Goal: Transaction & Acquisition: Purchase product/service

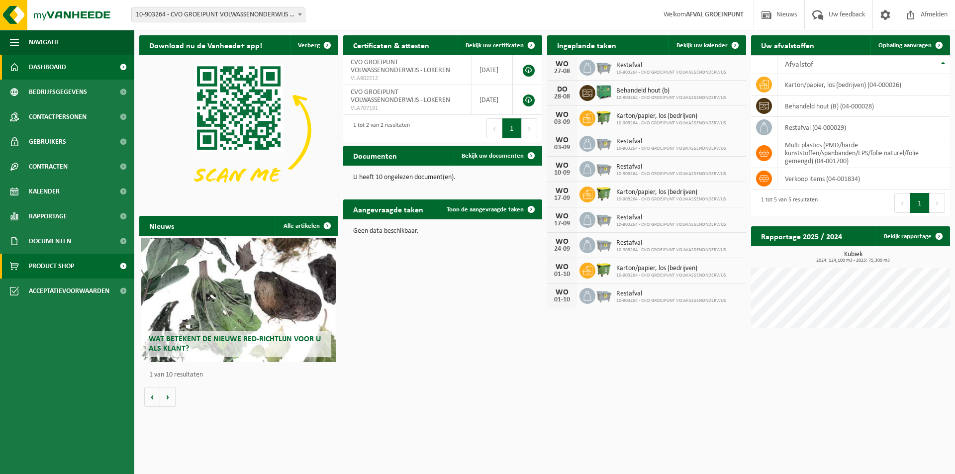
click at [68, 265] on span "Product Shop" at bounding box center [51, 266] width 45 height 25
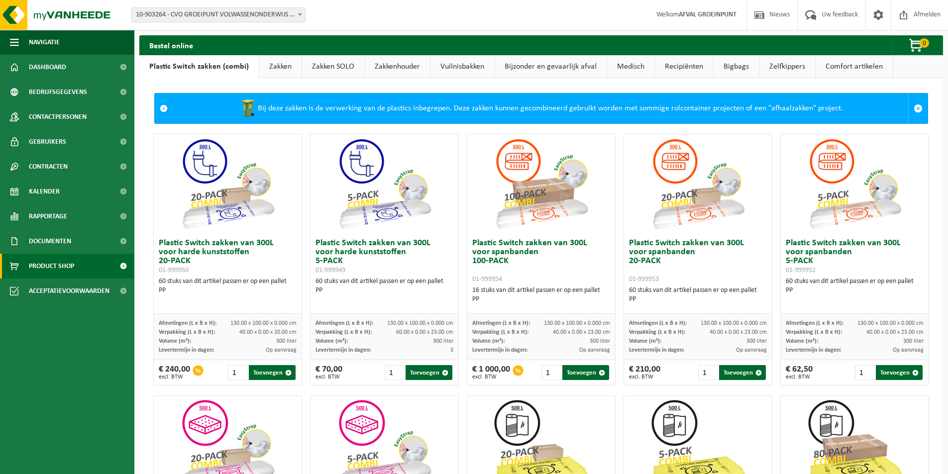
click at [462, 62] on link "Vuilnisbakken" at bounding box center [462, 66] width 64 height 23
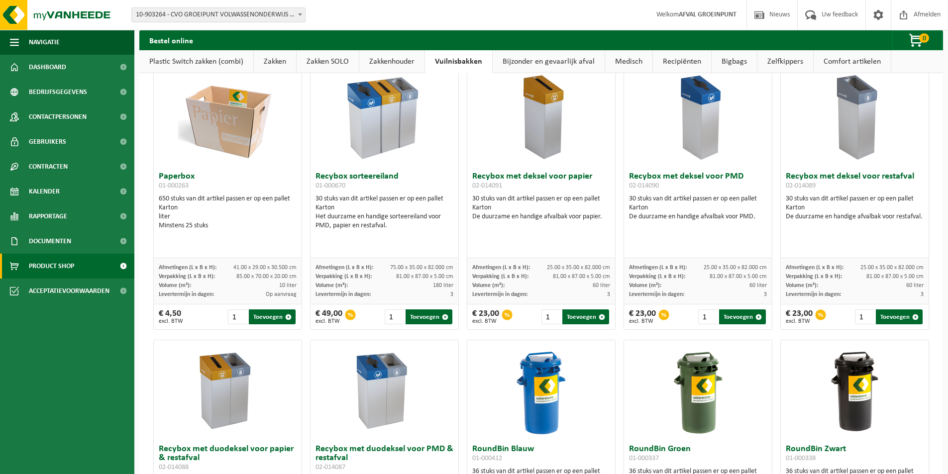
scroll to position [249, 0]
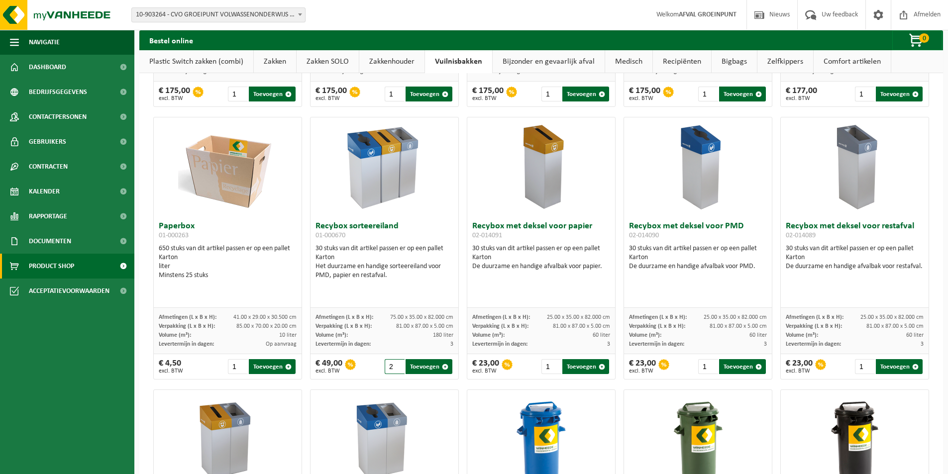
click at [397, 365] on input "2" at bounding box center [394, 366] width 20 height 15
click at [397, 365] on input "3" at bounding box center [394, 366] width 20 height 15
click at [397, 365] on input "4" at bounding box center [394, 366] width 20 height 15
click at [397, 365] on input "5" at bounding box center [394, 366] width 20 height 15
click at [397, 365] on input "6" at bounding box center [394, 366] width 20 height 15
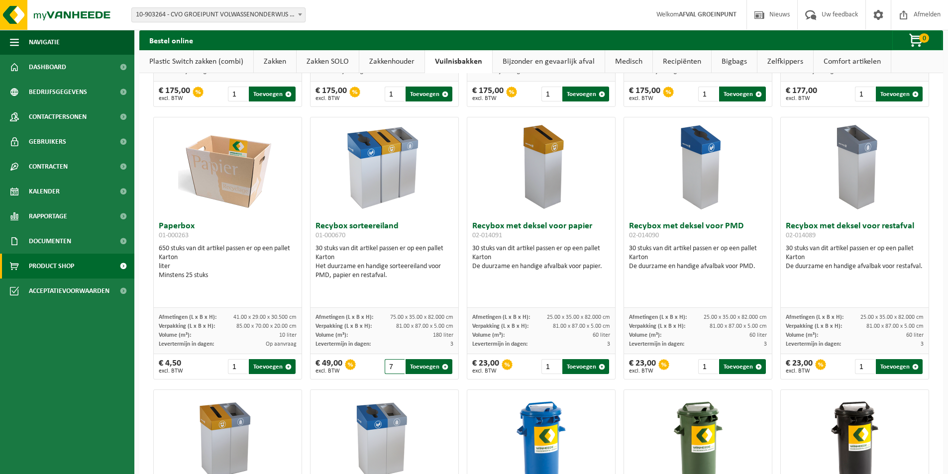
click at [398, 365] on input "7" at bounding box center [394, 366] width 20 height 15
click at [398, 365] on input "8" at bounding box center [394, 366] width 20 height 15
click at [398, 365] on input "9" at bounding box center [394, 366] width 20 height 15
click at [398, 365] on input "10" at bounding box center [394, 366] width 20 height 15
click at [398, 365] on input "11" at bounding box center [394, 366] width 20 height 15
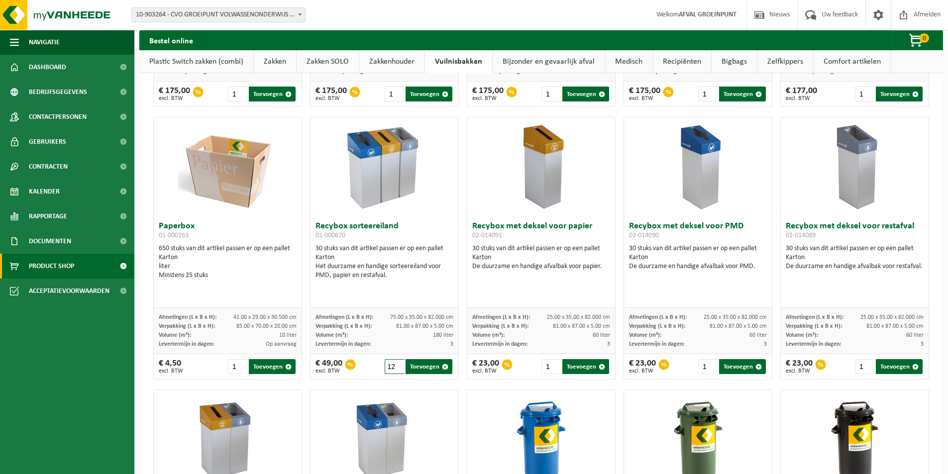
click at [398, 365] on input "12" at bounding box center [394, 366] width 20 height 15
click at [398, 365] on input "13" at bounding box center [394, 366] width 20 height 15
click at [433, 369] on button "Toevoegen" at bounding box center [428, 366] width 47 height 15
type input "1"
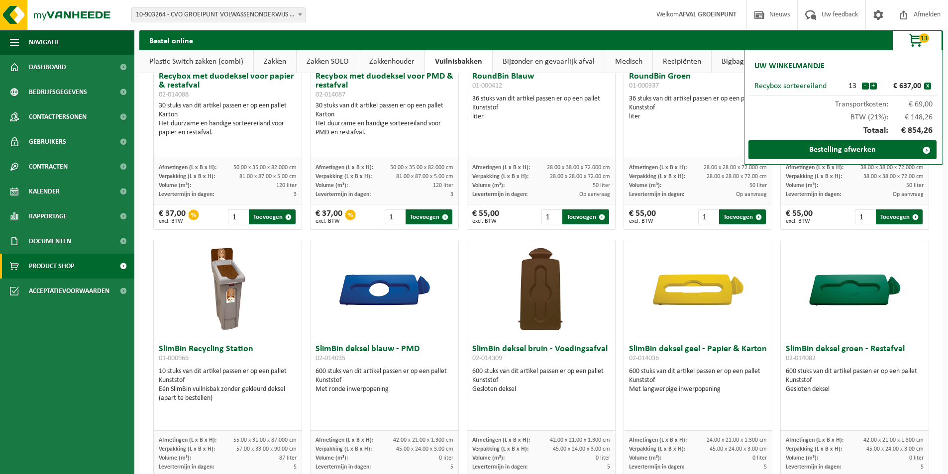
scroll to position [474, 0]
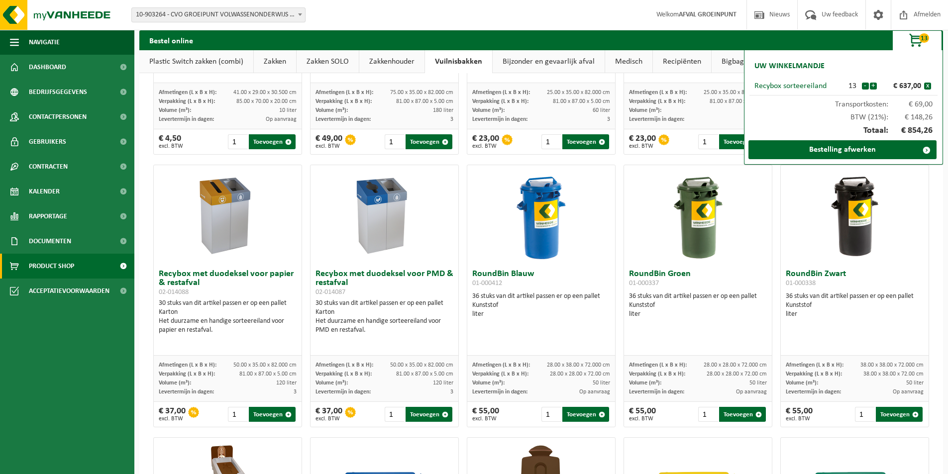
click at [715, 38] on div "Bestel online 13 Uw winkelmandje Recybox sorteereiland 13 - + € 637,00 x Transp…" at bounding box center [540, 40] width 803 height 20
click at [926, 151] on span at bounding box center [926, 150] width 20 height 20
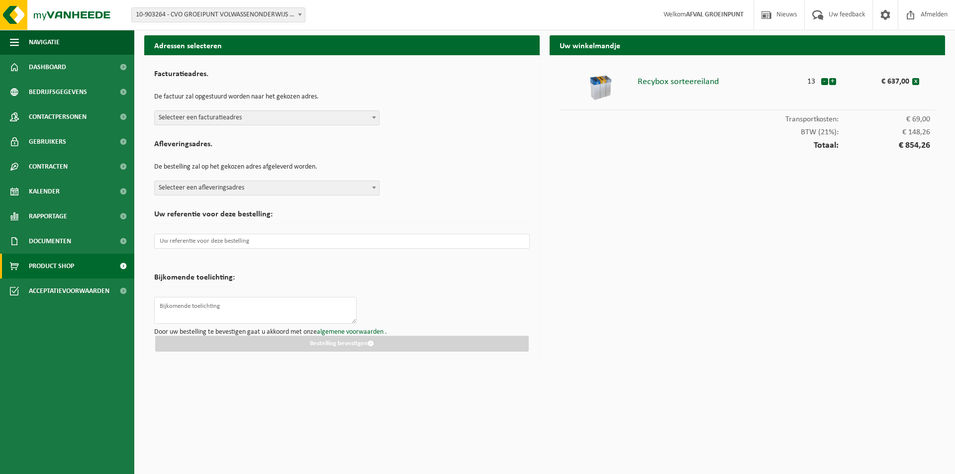
click at [70, 264] on span "Product Shop" at bounding box center [51, 266] width 45 height 25
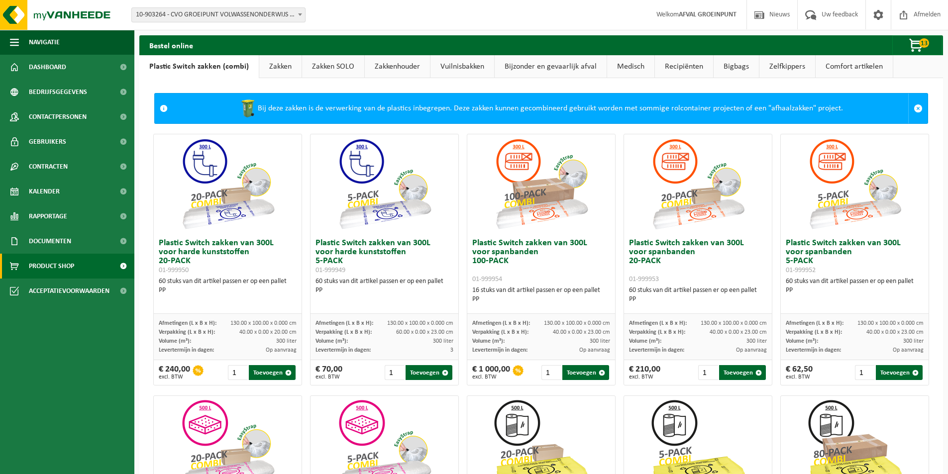
click at [682, 65] on link "Recipiënten" at bounding box center [684, 66] width 58 height 23
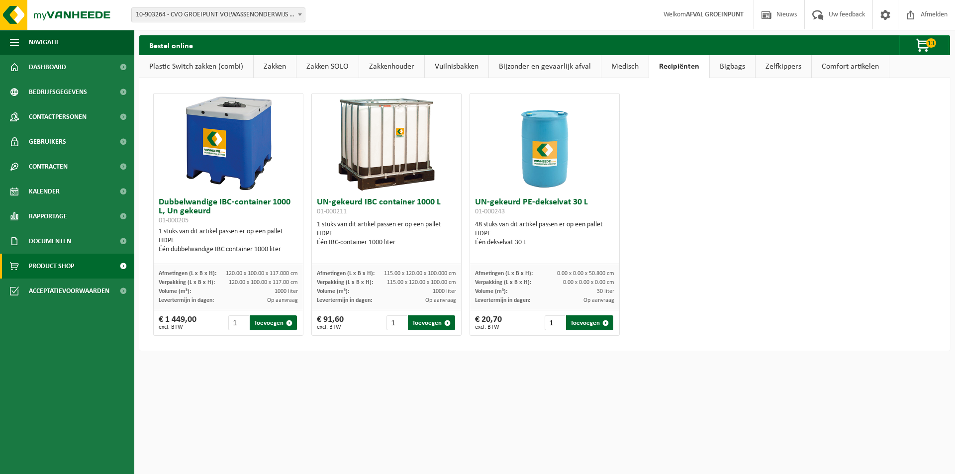
click at [737, 65] on link "Bigbags" at bounding box center [732, 66] width 45 height 23
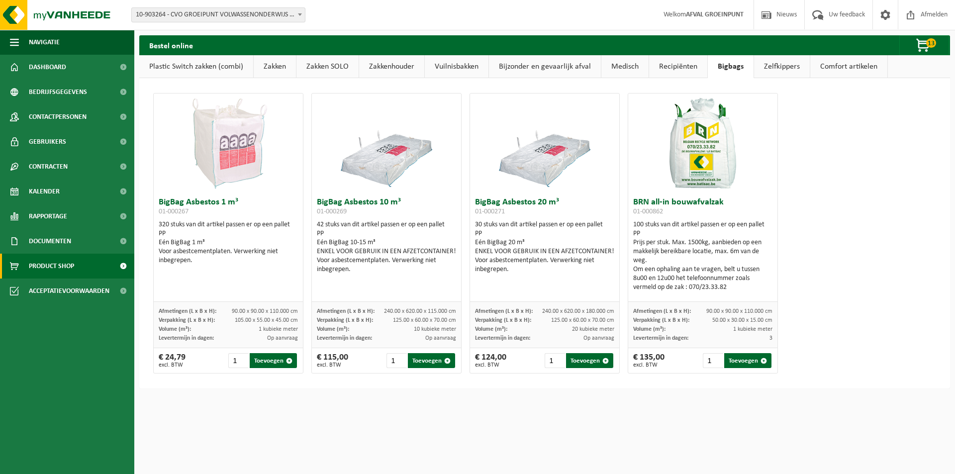
click at [780, 69] on link "Zelfkippers" at bounding box center [782, 66] width 56 height 23
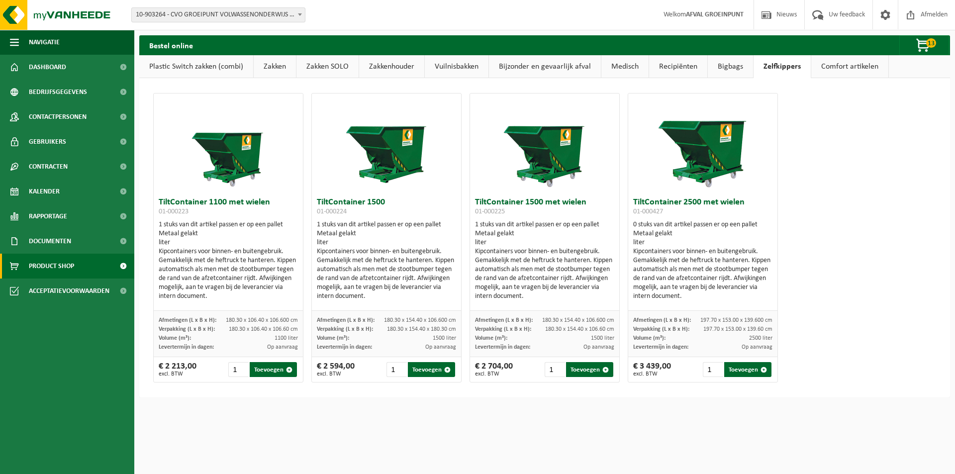
click at [840, 67] on link "Comfort artikelen" at bounding box center [849, 66] width 77 height 23
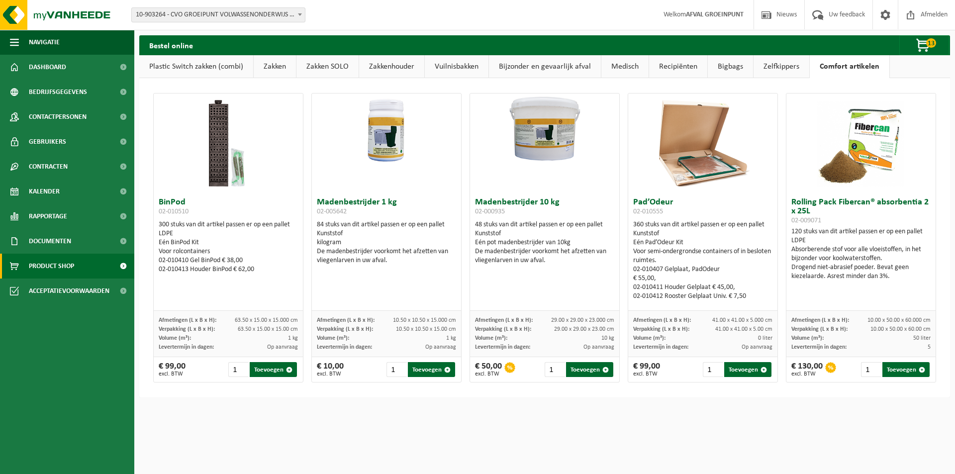
click at [623, 66] on link "Medisch" at bounding box center [624, 66] width 47 height 23
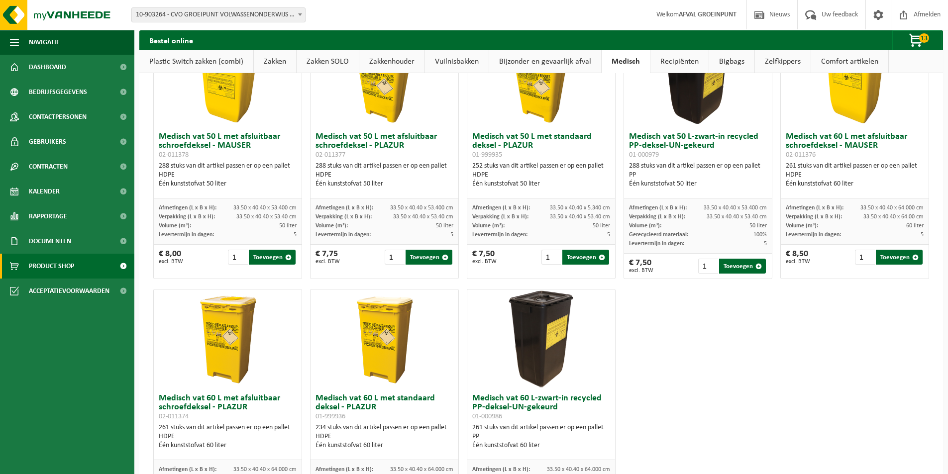
scroll to position [419, 0]
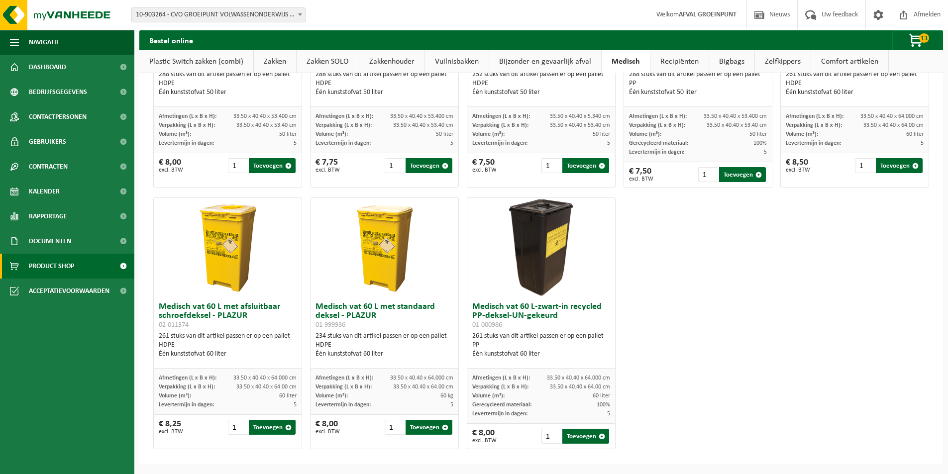
click at [562, 62] on link "Bijzonder en gevaarlijk afval" at bounding box center [545, 61] width 112 height 23
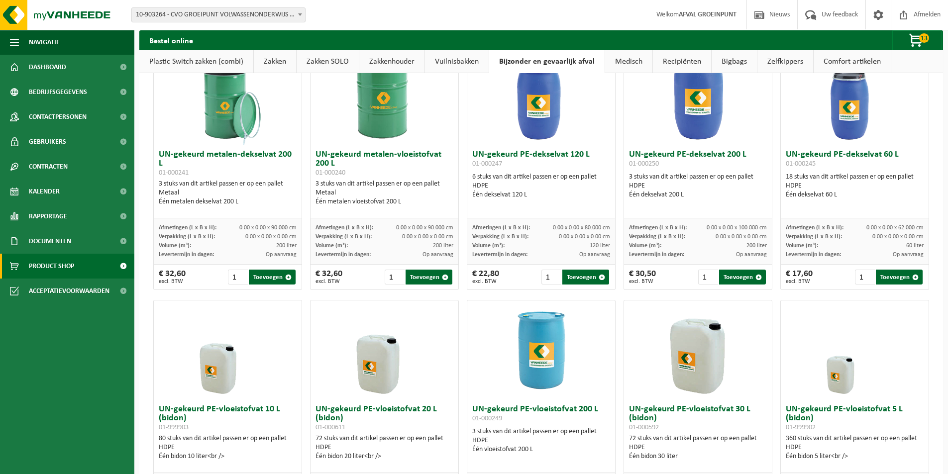
scroll to position [0, 0]
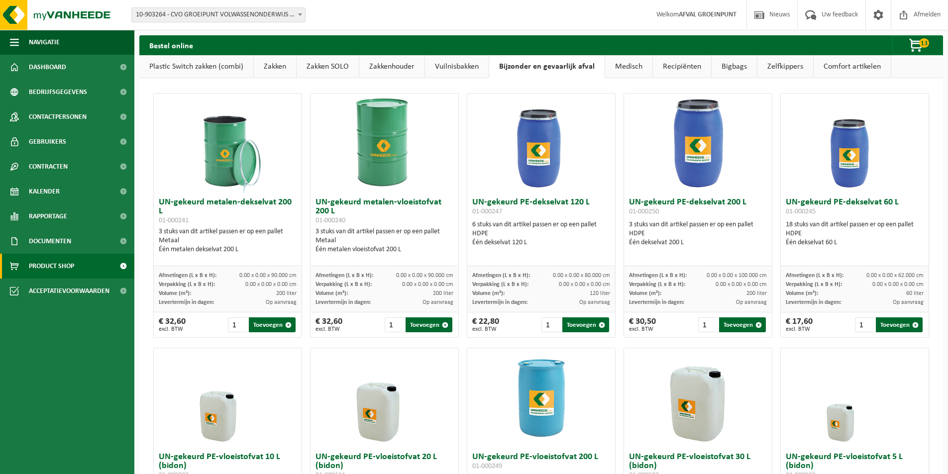
click at [463, 68] on link "Vuilnisbakken" at bounding box center [457, 66] width 64 height 23
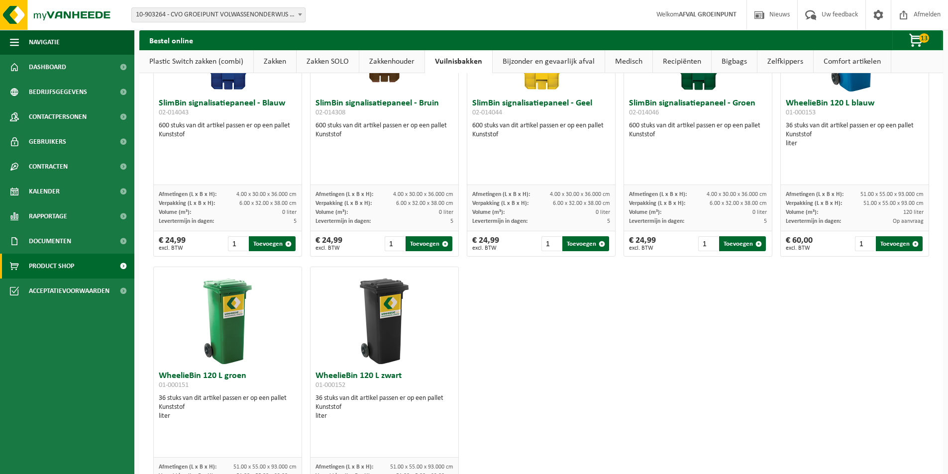
scroll to position [1269, 0]
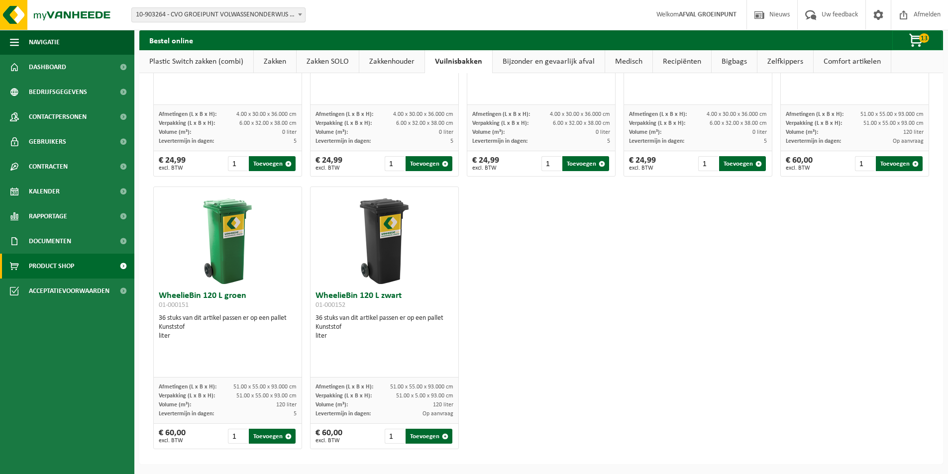
click at [391, 61] on link "Zakkenhouder" at bounding box center [391, 61] width 65 height 23
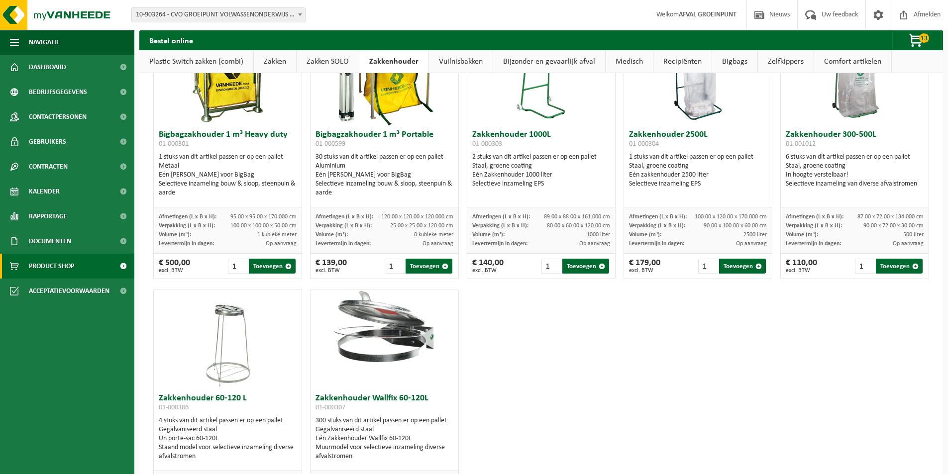
scroll to position [0, 0]
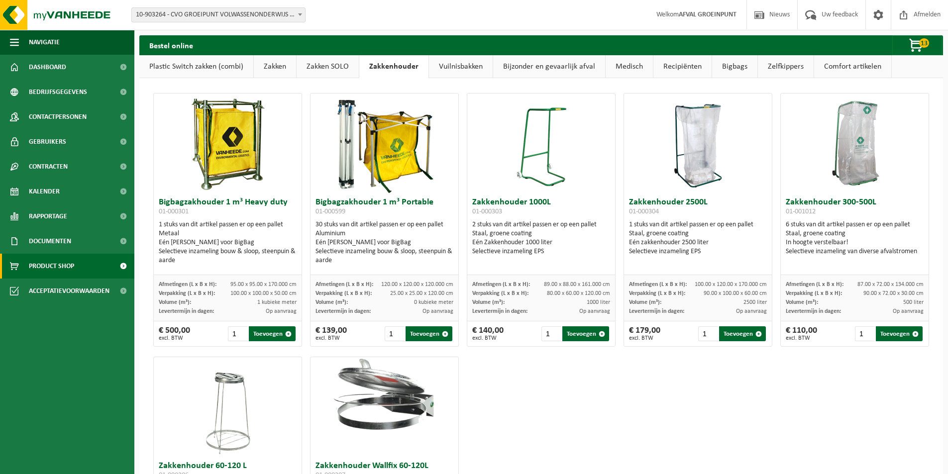
click at [323, 65] on link "Zakken SOLO" at bounding box center [327, 66] width 62 height 23
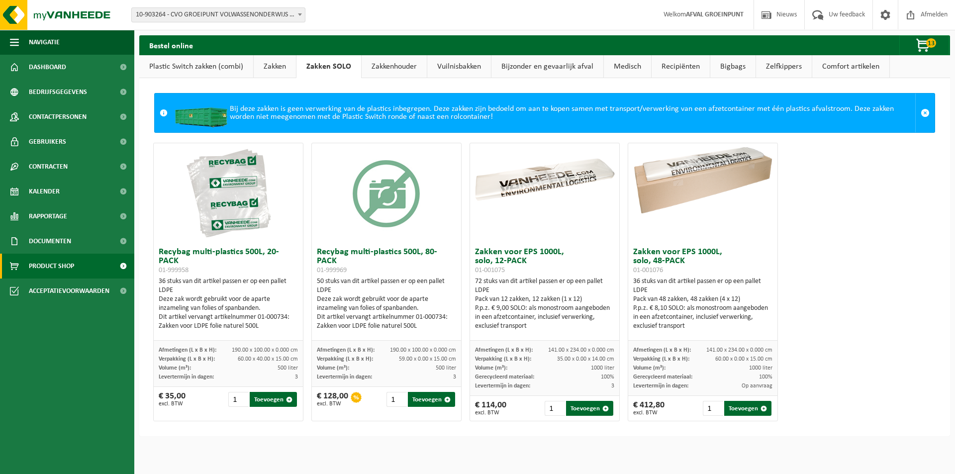
click at [277, 70] on link "Zakken" at bounding box center [275, 66] width 42 height 23
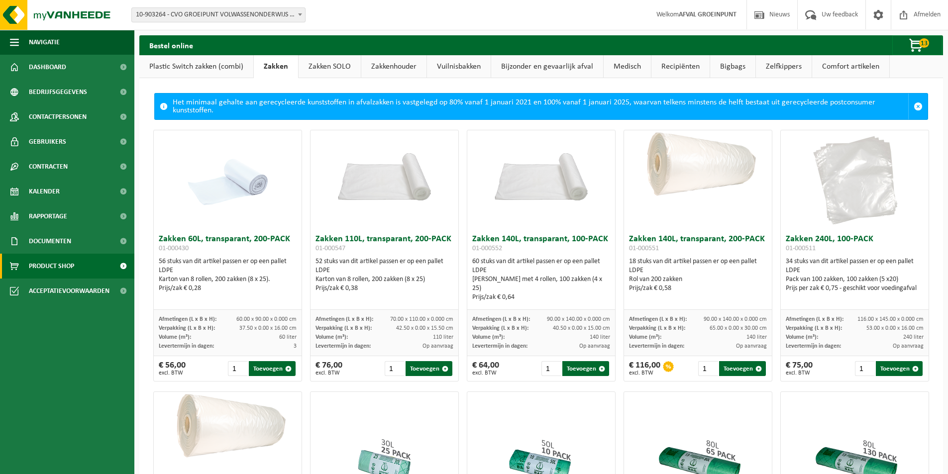
click at [192, 68] on link "Plastic Switch zakken (combi)" at bounding box center [196, 66] width 114 height 23
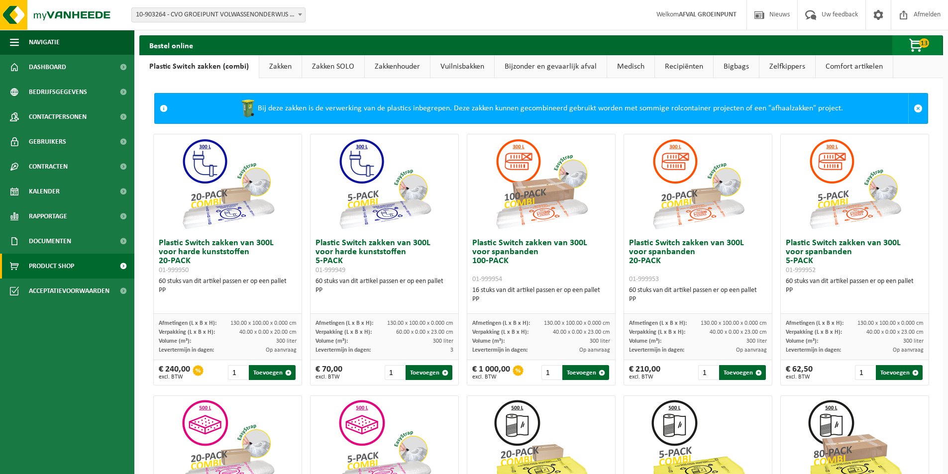
click at [922, 44] on span "13" at bounding box center [924, 42] width 10 height 9
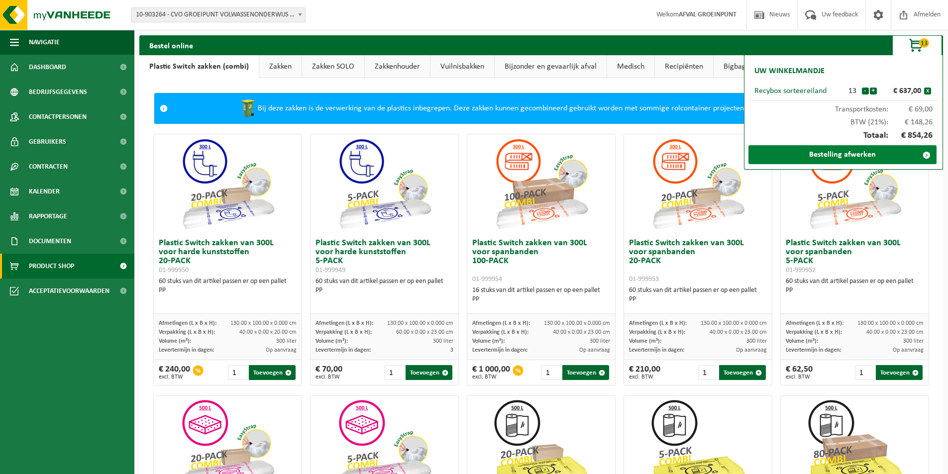
click at [842, 156] on link "Bestelling afwerken" at bounding box center [842, 154] width 188 height 19
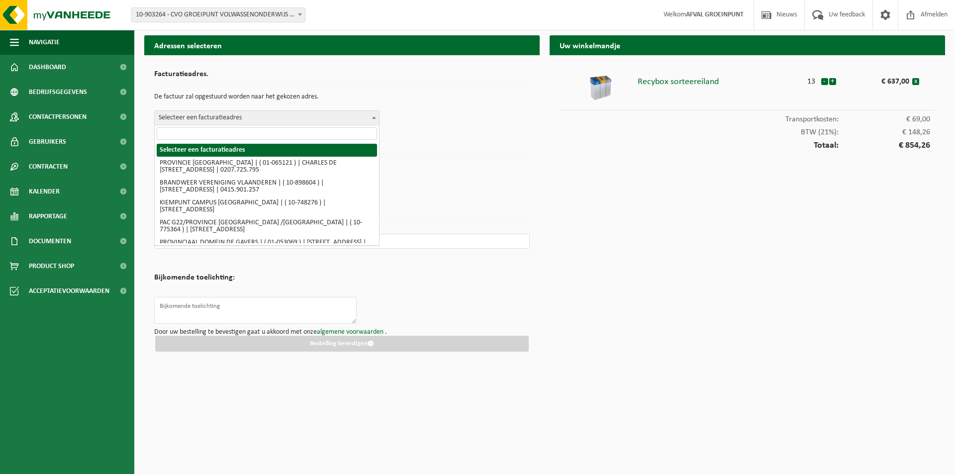
click at [373, 118] on b at bounding box center [374, 117] width 4 height 2
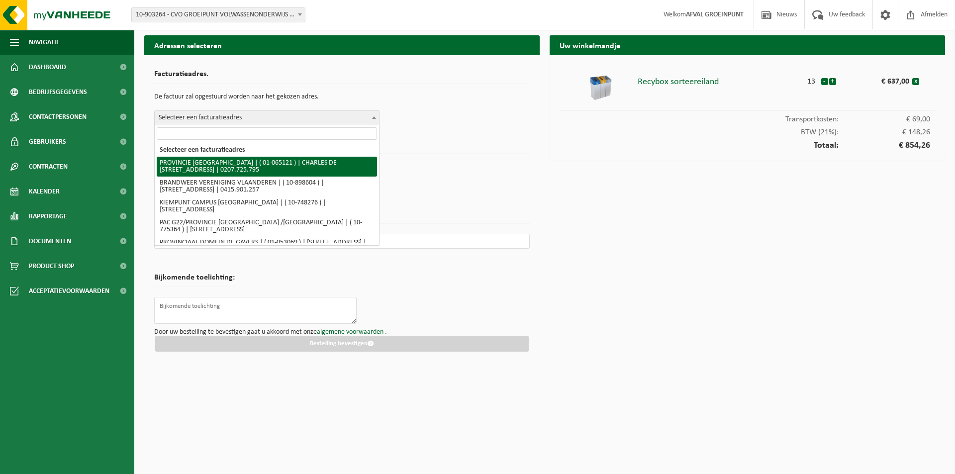
select select "420"
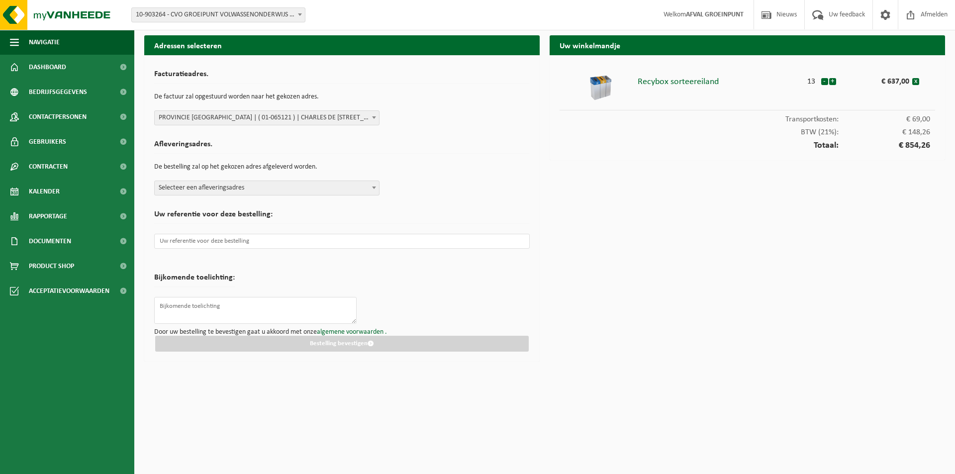
click at [287, 187] on span "Selecteer een afleveringsadres" at bounding box center [267, 188] width 224 height 14
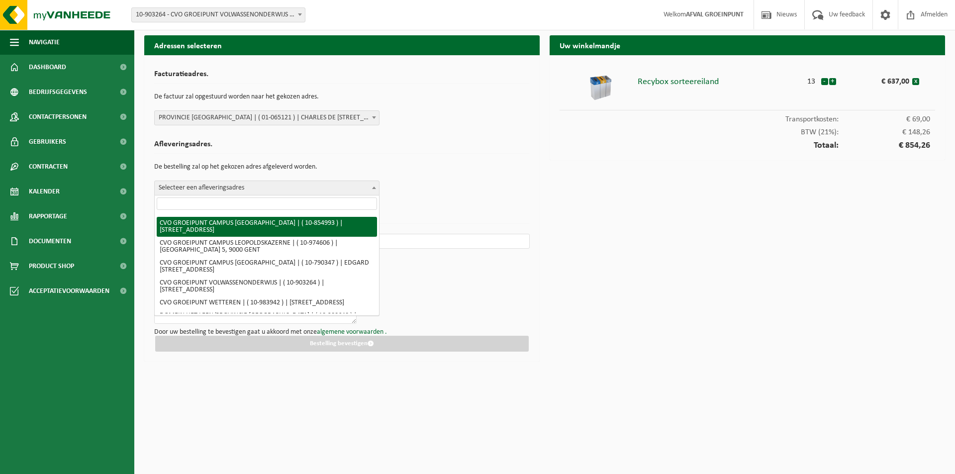
scroll to position [199, 0]
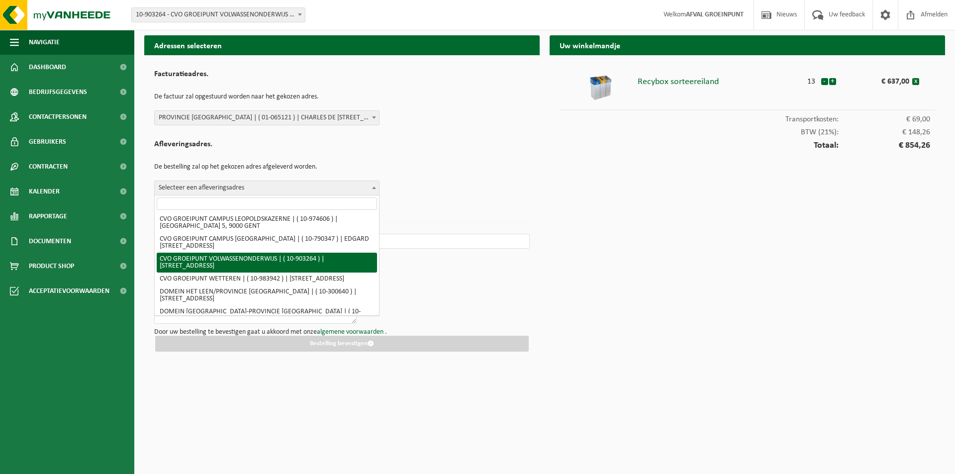
select select "121484"
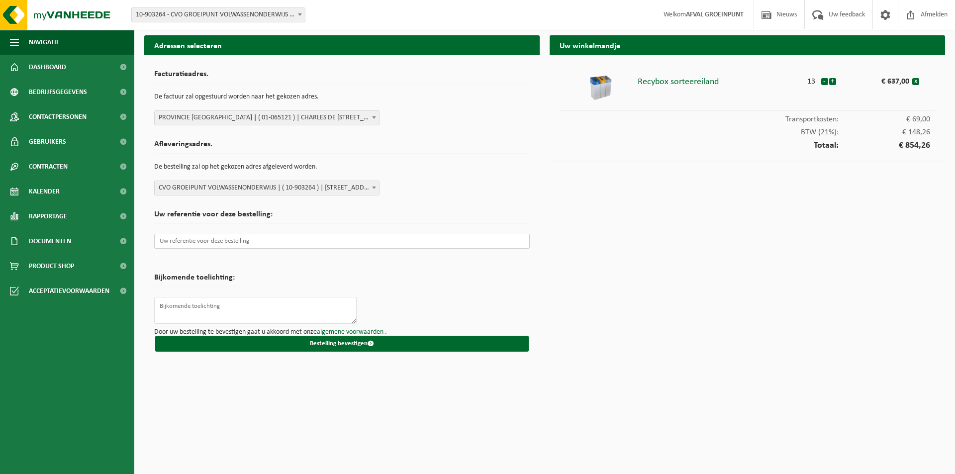
click at [181, 241] on input "text" at bounding box center [342, 241] width 376 height 15
paste input "2510029110"
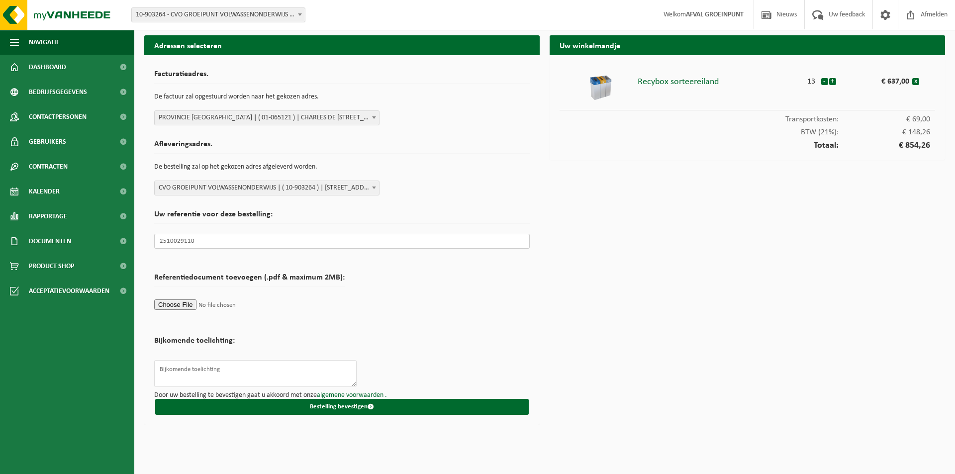
type input "2510029110"
click at [182, 371] on textarea at bounding box center [255, 373] width 202 height 27
click at [191, 380] on textarea "Graag ook deze stickers meeleveren: 4 x" at bounding box center [255, 373] width 202 height 27
drag, startPoint x: 228, startPoint y: 378, endPoint x: 161, endPoint y: 375, distance: 67.7
click at [161, 375] on textarea "Graag ook deze stickers meeleveren: 4 x 02-012477 (set van 3)" at bounding box center [255, 373] width 202 height 27
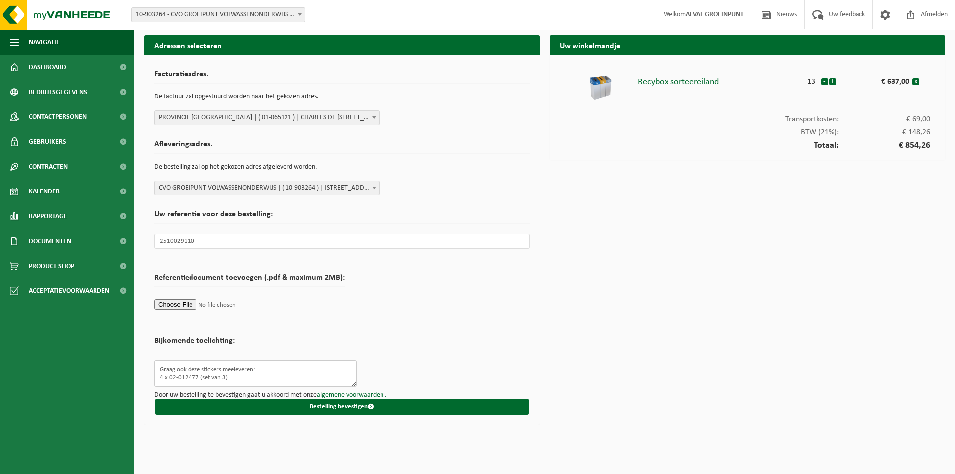
click at [228, 376] on textarea "Graag ook deze stickers meeleveren: 4 x 02-012477 (set van 3)" at bounding box center [255, 373] width 202 height 27
paste textarea "4 x 02-012477 (set van 3)"
click at [196, 383] on textarea "Graag ook deze stickers meeleveren: 4 x 02-012477 (set van 3) 4 x 02-012477 (se…" at bounding box center [255, 373] width 202 height 27
click at [231, 383] on textarea "Graag ook deze stickers meeleveren: 4 x 02-012477 (set van 3) 4 x 02-012482 (se…" at bounding box center [255, 373] width 202 height 27
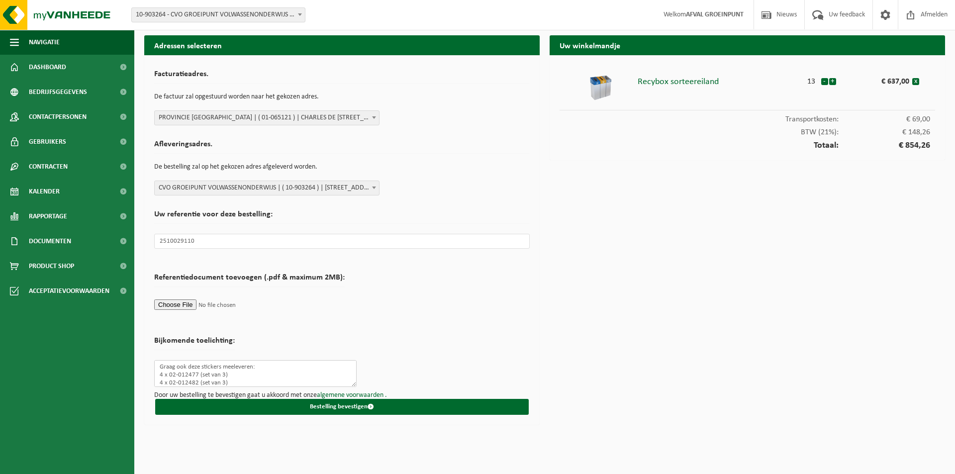
scroll to position [10, 0]
paste textarea "4 x 02-012477 (set van 3)"
click at [196, 383] on textarea "Graag ook deze stickers meeleveren: 4 x 02-012477 (set van 3) 4 x 02-012482 (se…" at bounding box center [255, 373] width 202 height 27
click at [234, 380] on textarea "Graag ook deze stickers meeleveren: 4 x 02-012477 (set van 3) 4 x 02-012482 (se…" at bounding box center [255, 373] width 202 height 27
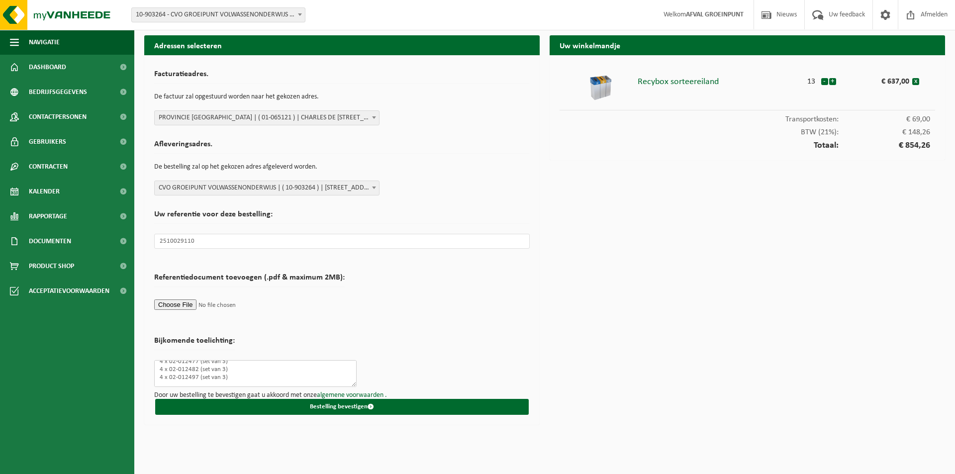
paste textarea "4 x 02-012477 (set van 3)"
click at [163, 382] on textarea "Graag ook deze stickers meeleveren: 4 x 02-012477 (set van 3) 4 x 02-012482 (se…" at bounding box center [255, 373] width 202 height 27
click at [250, 382] on textarea "Graag ook deze stickers meeleveren: 4 x 02-012477 (set van 3) 4 x 02-012482 (se…" at bounding box center [255, 373] width 202 height 27
drag, startPoint x: 160, startPoint y: 369, endPoint x: 256, endPoint y: 371, distance: 96.5
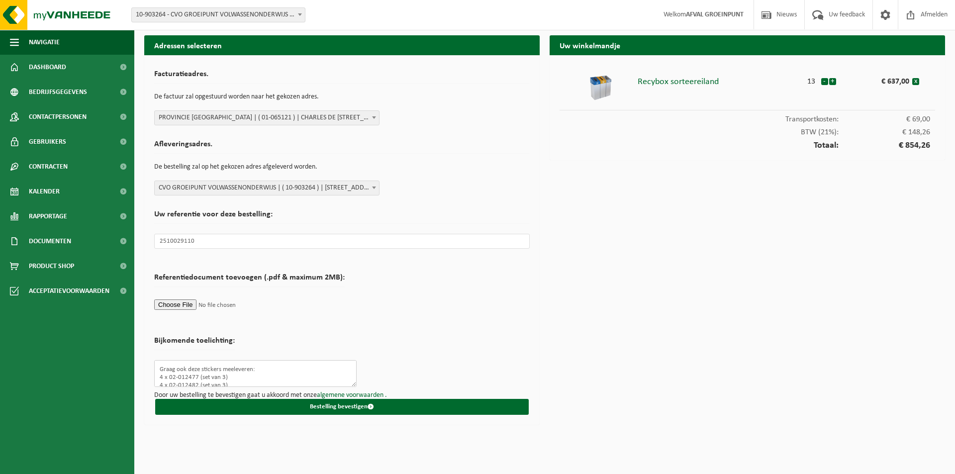
click at [256, 371] on textarea "Graag ook deze stickers meeleveren: 4 x 02-012477 (set van 3) 4 x 02-012482 (se…" at bounding box center [255, 373] width 202 height 27
click at [257, 371] on textarea "Graag ook deze stickers meeleveren: 4 x 02-012477 (set van 3) 4 x 02-012482 (se…" at bounding box center [255, 373] width 202 height 27
click at [161, 368] on textarea "Graag ook deze stickers meeleveren: 4 x 02-012477 (set van 3) 4 x 02-012482 (se…" at bounding box center [255, 373] width 202 height 27
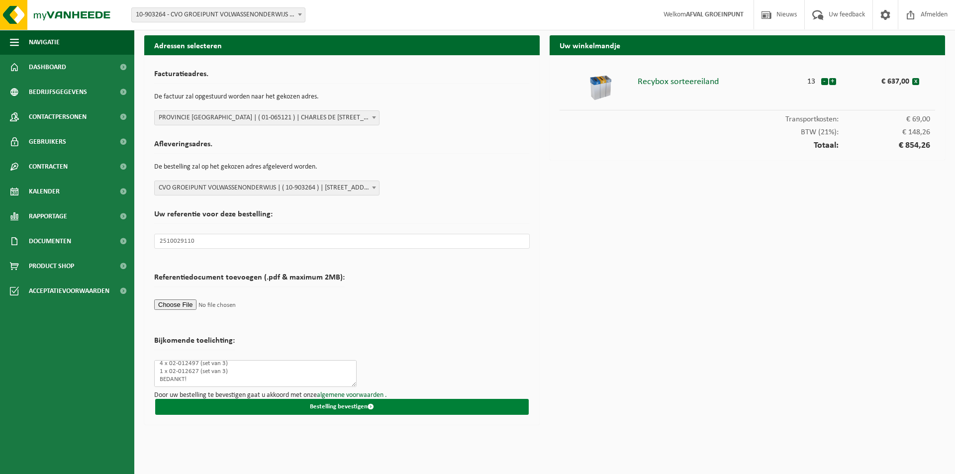
type textarea "OPGELET: Graag ook deze stickers meeleveren: 4 x 02-012477 (set van 3) 4 x 02-0…"
click at [343, 405] on button "Bestelling bevestigen" at bounding box center [342, 407] width 374 height 16
